Goal: Navigation & Orientation: Find specific page/section

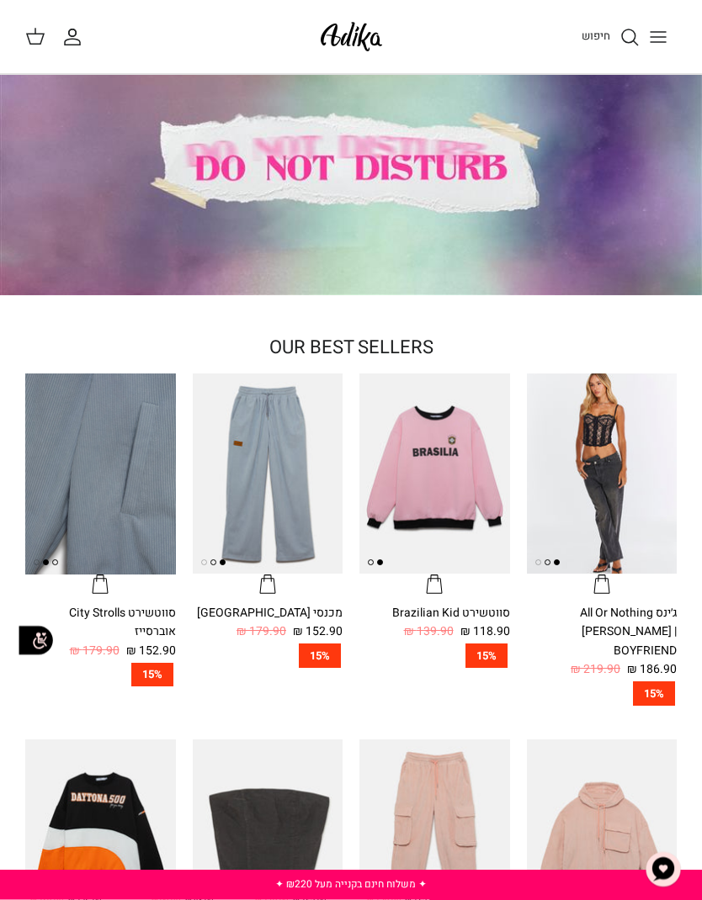
click at [664, 34] on icon "Toggle menu" at bounding box center [658, 37] width 20 height 20
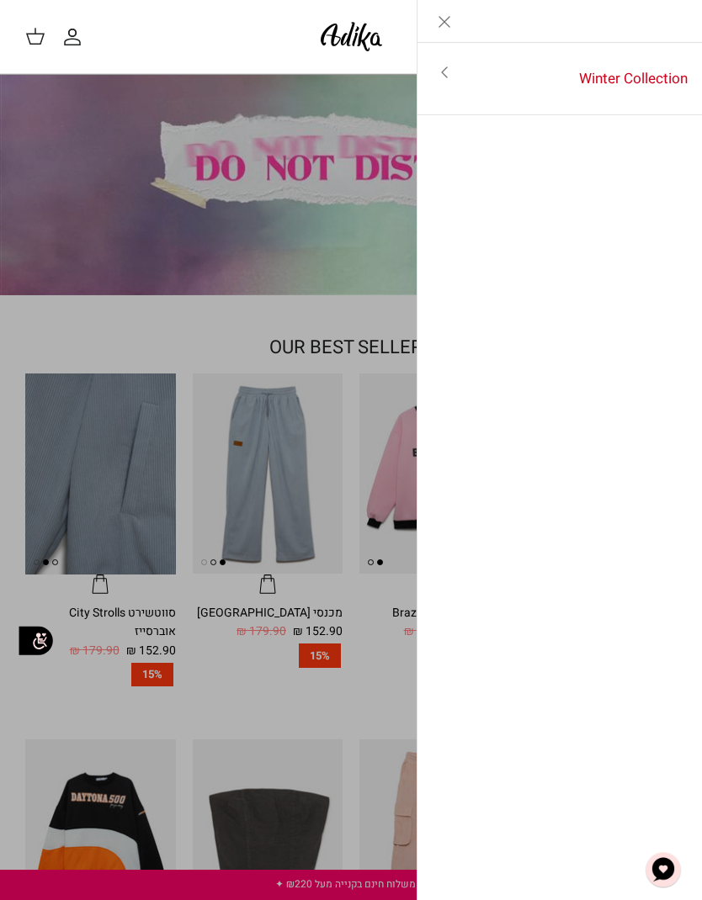
click at [624, 93] on link "Winter Collection" at bounding box center [586, 79] width 231 height 52
click at [654, 78] on link "לכל הפריטים" at bounding box center [560, 73] width 268 height 42
click at [641, 78] on link "לכל הפריטים" at bounding box center [560, 73] width 268 height 42
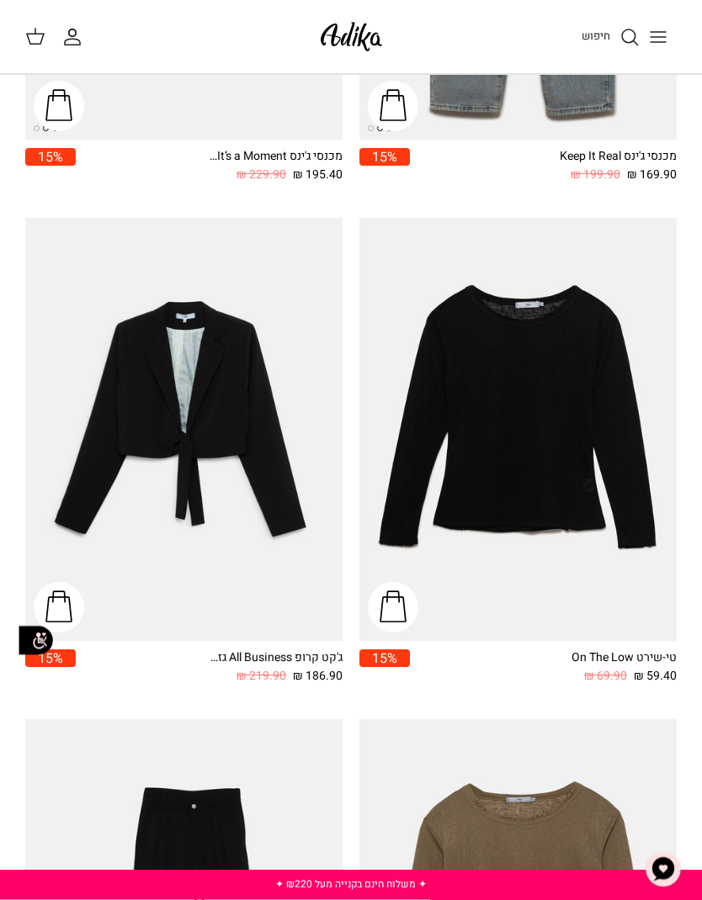
click at [661, 34] on icon "Toggle menu" at bounding box center [658, 37] width 20 height 20
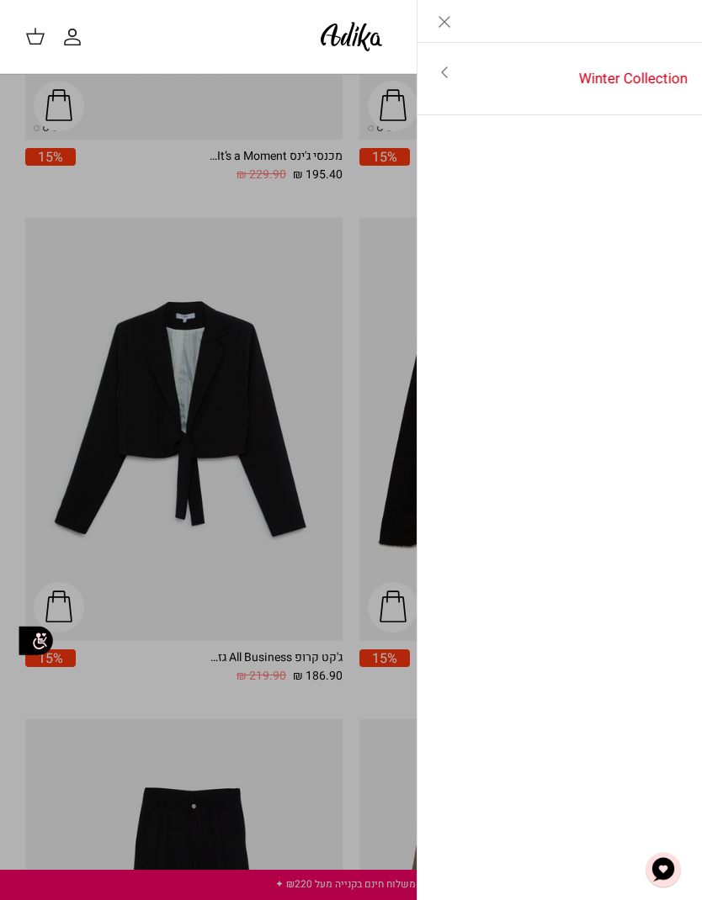
click at [459, 77] on link "Toggle menu" at bounding box center [444, 72] width 54 height 39
click at [451, 17] on icon "Close" at bounding box center [444, 22] width 20 height 20
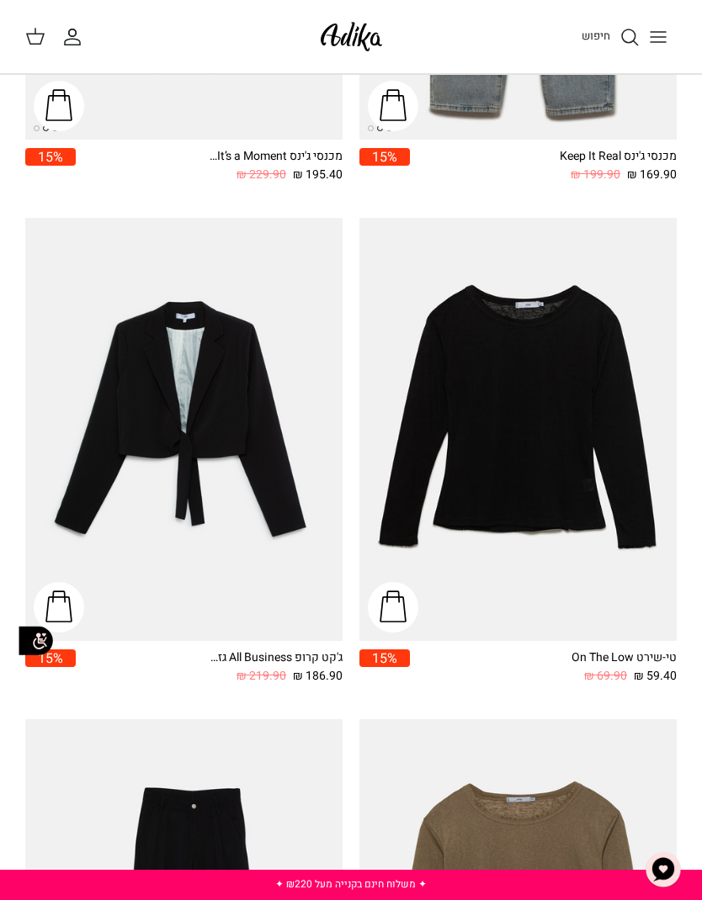
click at [665, 37] on line "Toggle menu" at bounding box center [657, 37] width 15 height 0
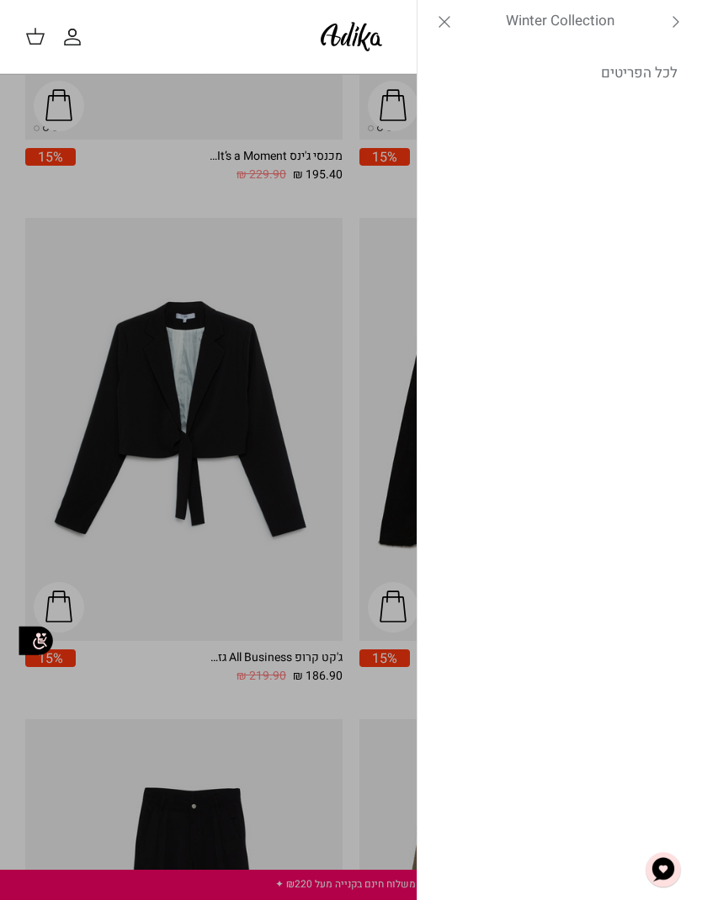
click at [671, 24] on icon "Left" at bounding box center [676, 22] width 20 height 20
click at [676, 20] on div "Left Winter Collection" at bounding box center [559, 21] width 285 height 43
click at [676, 36] on div "Left Winter Collection" at bounding box center [559, 21] width 285 height 43
click at [68, 237] on link "Toggle menu" at bounding box center [351, 450] width 702 height 900
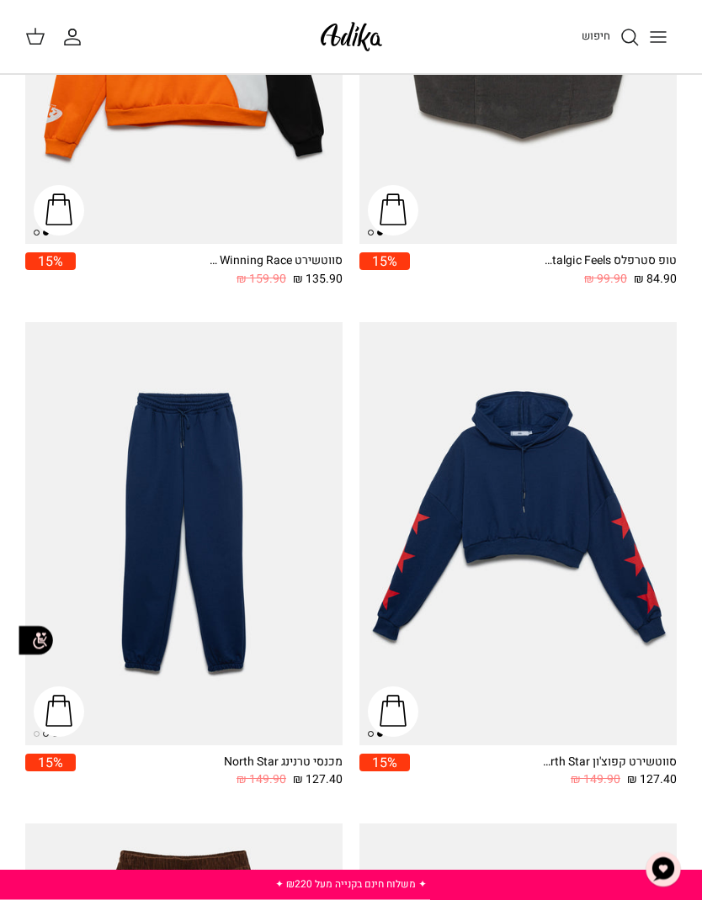
scroll to position [1886, 0]
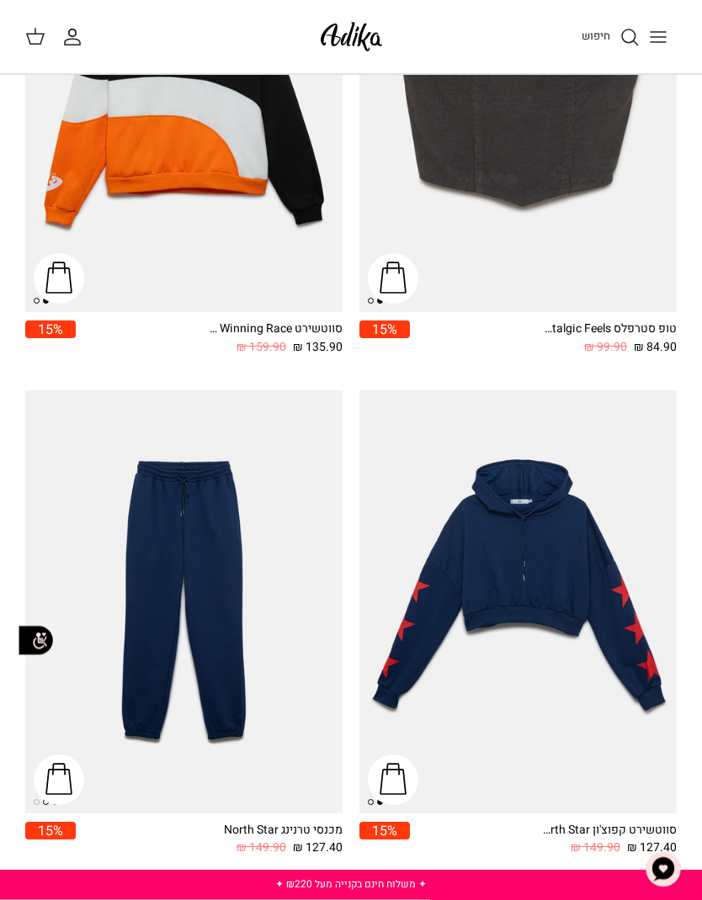
click at [364, 40] on img at bounding box center [352, 37] width 72 height 40
